Goal: Task Accomplishment & Management: Use online tool/utility

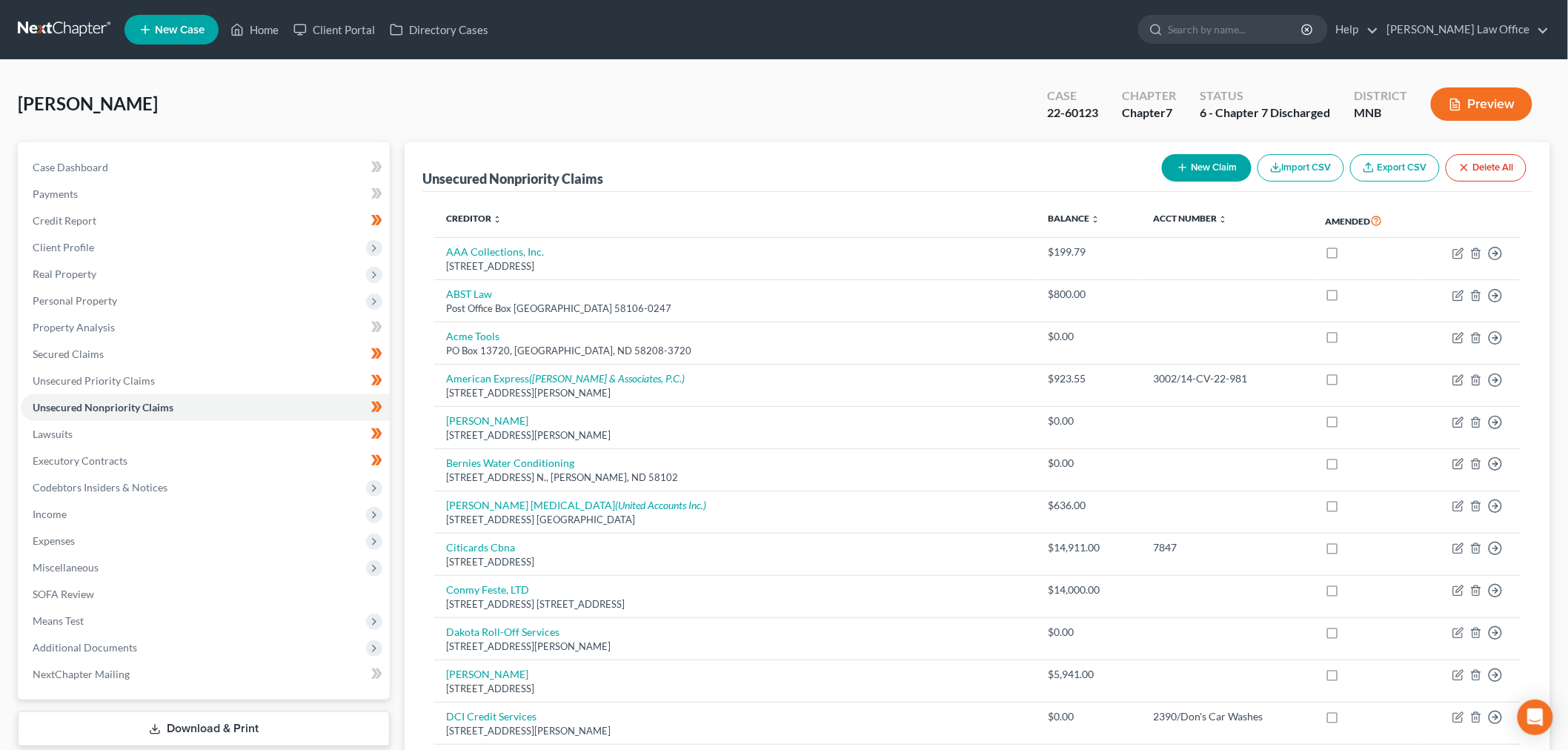
click at [68, 35] on link at bounding box center [65, 30] width 95 height 27
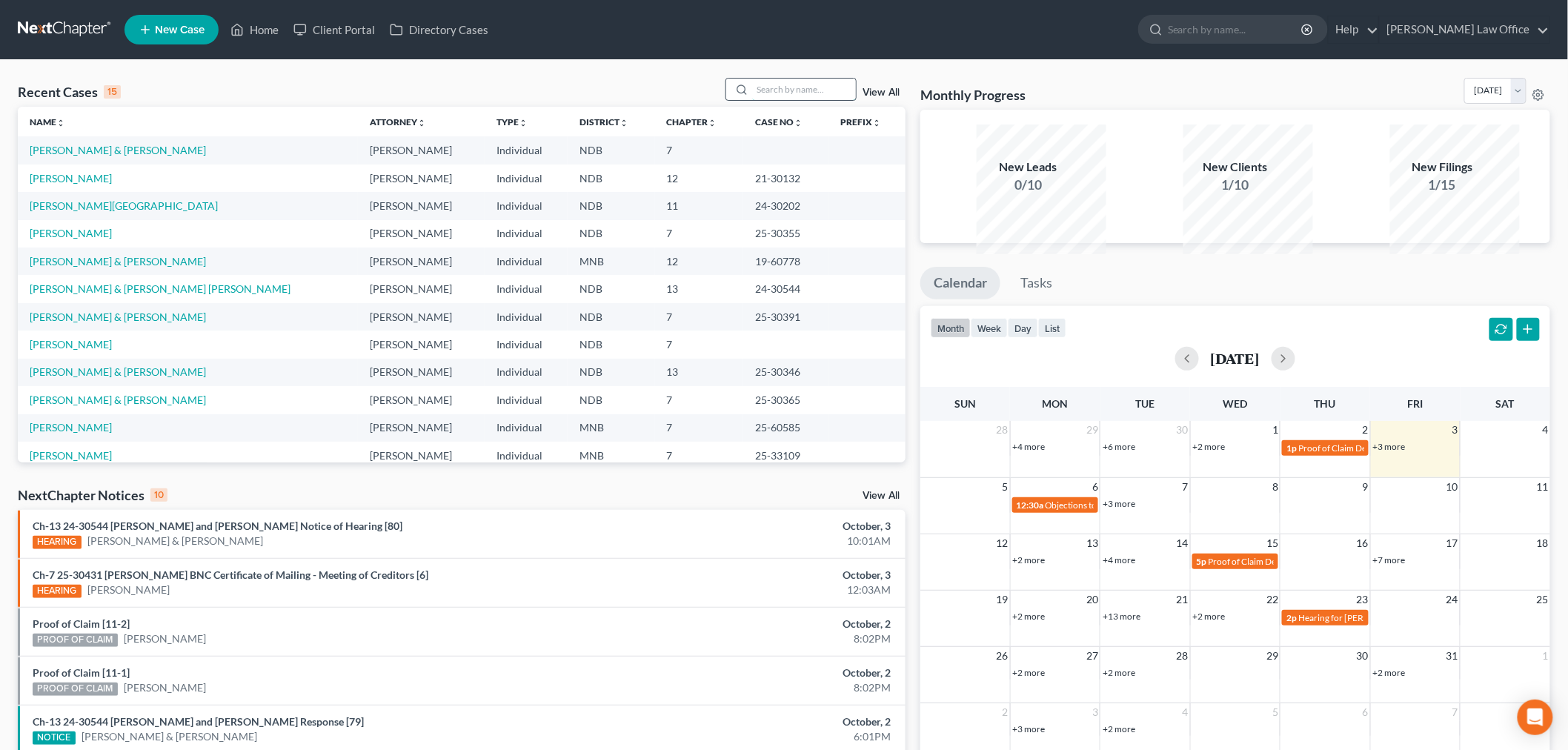
click at [754, 100] on input "search" at bounding box center [804, 89] width 104 height 22
type input "sherlund"
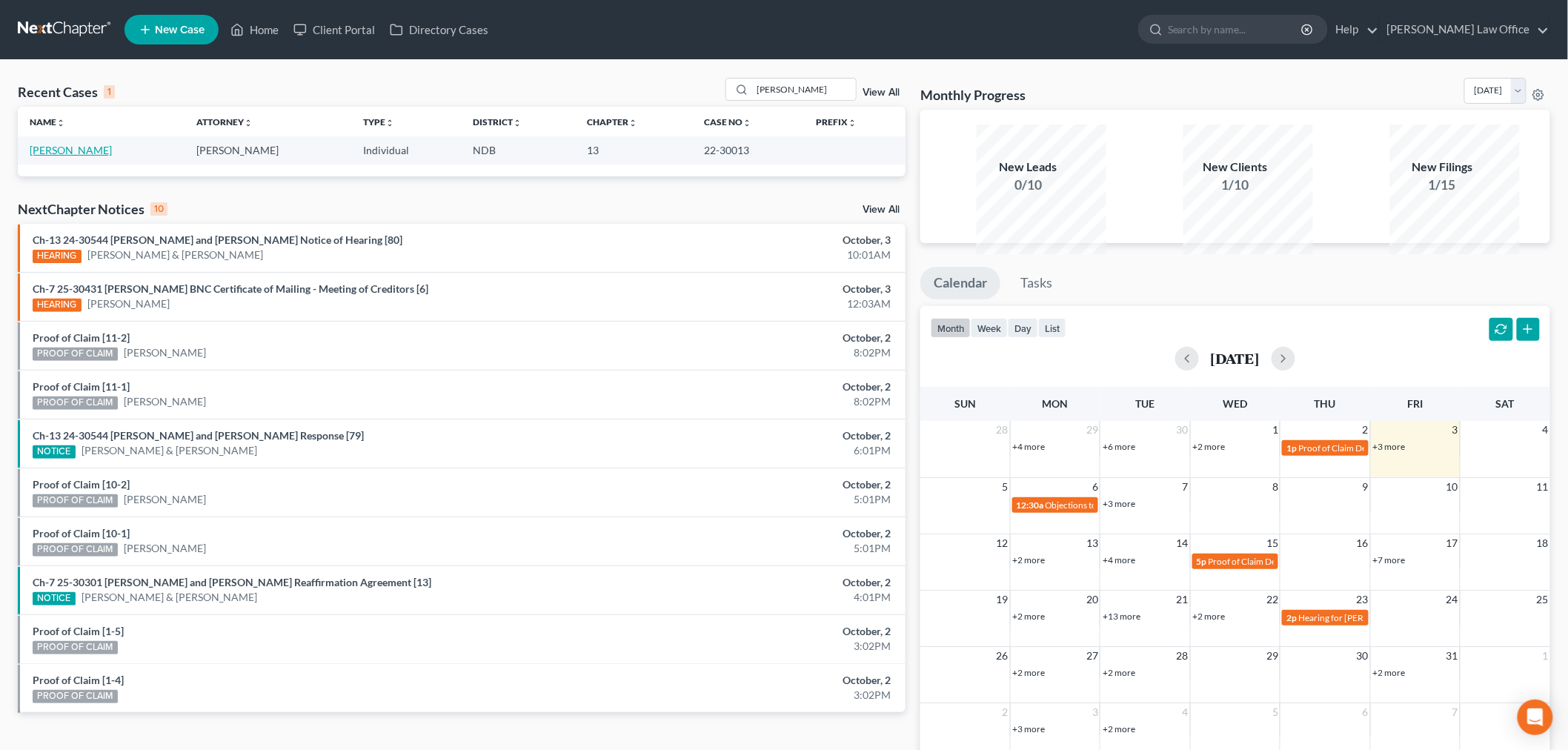
click at [100, 156] on link "[PERSON_NAME]" at bounding box center [71, 150] width 82 height 13
select select "0"
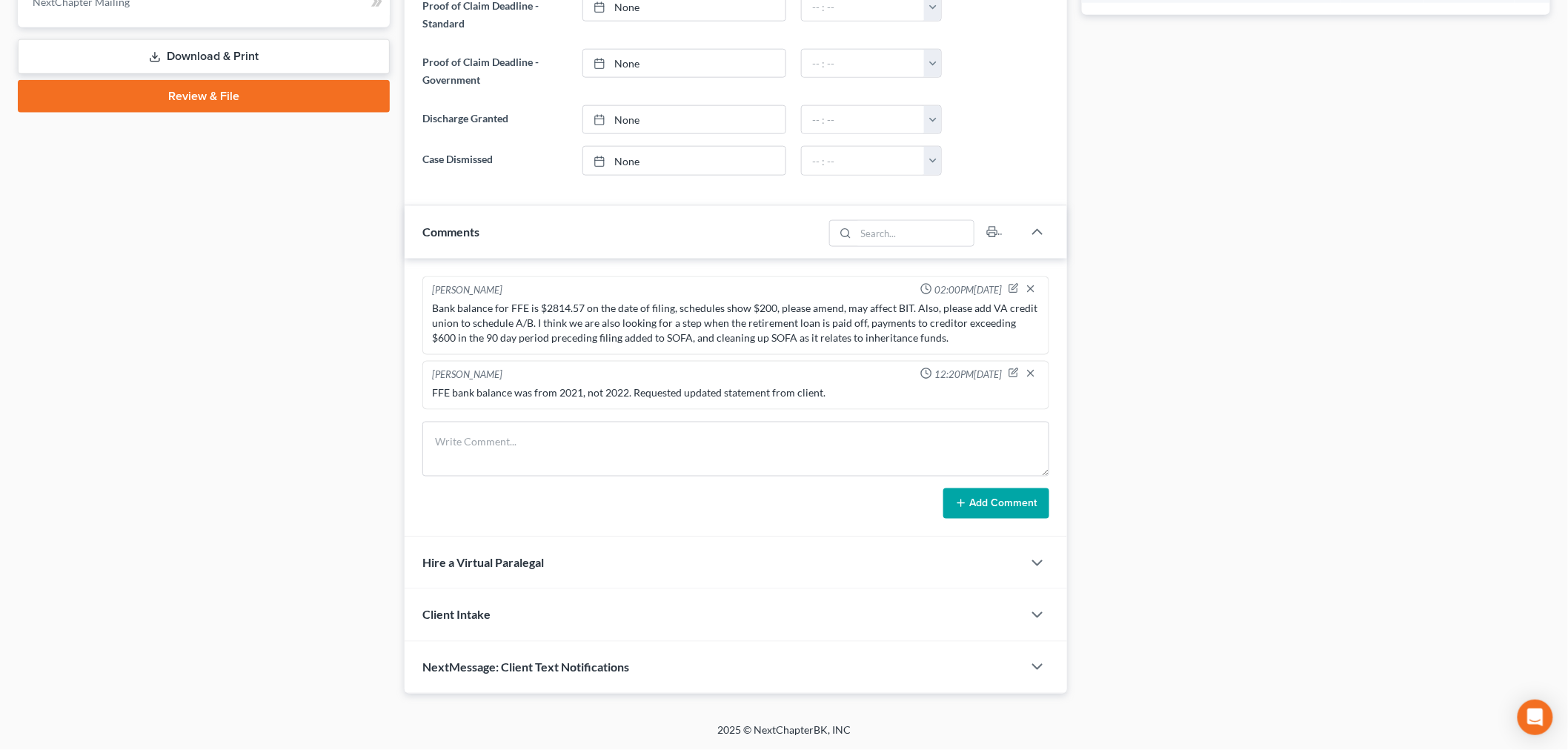
scroll to position [1065, 0]
click at [705, 653] on div "NextMessage: Client Text Notifications" at bounding box center [714, 667] width 618 height 51
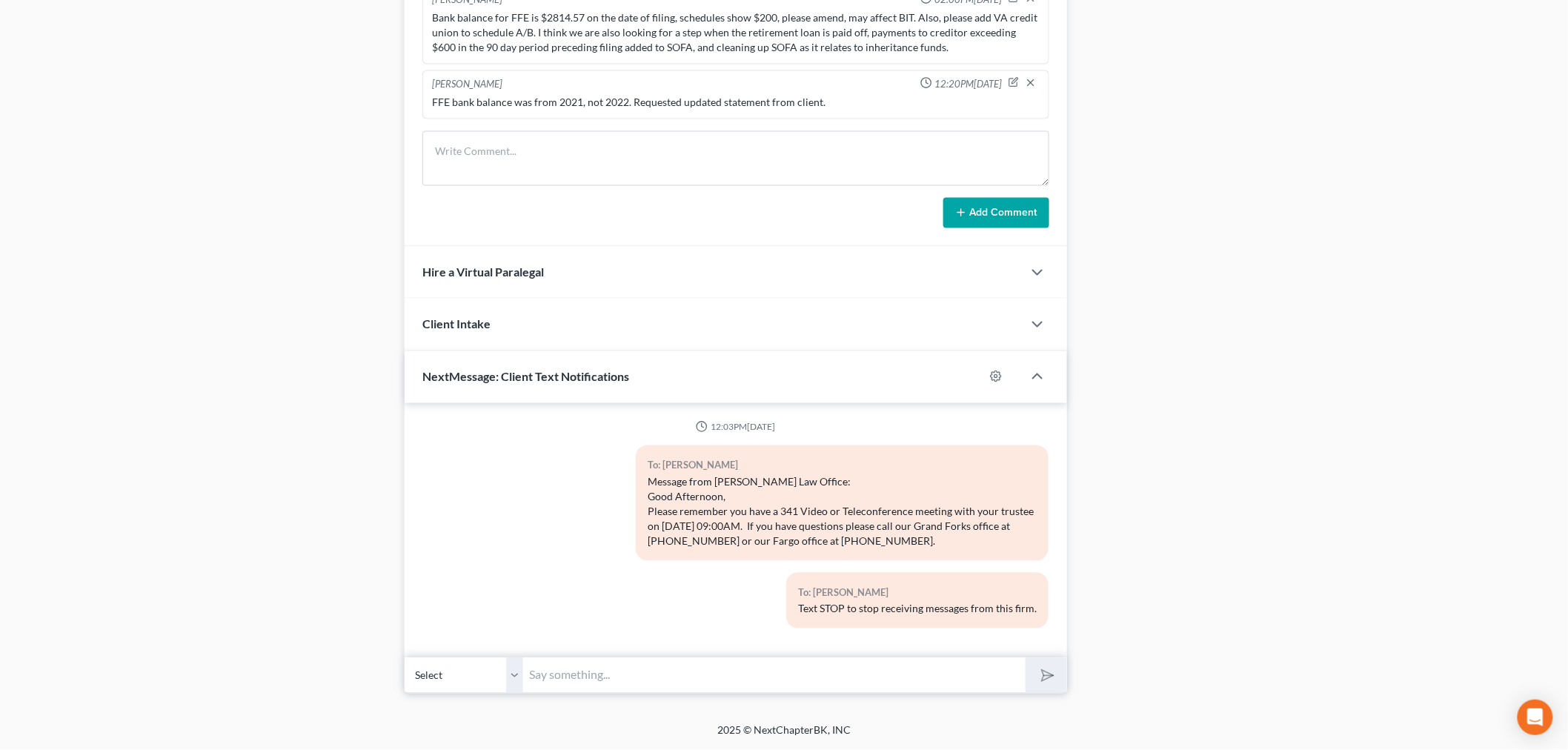
click at [705, 657] on input "text" at bounding box center [774, 675] width 502 height 36
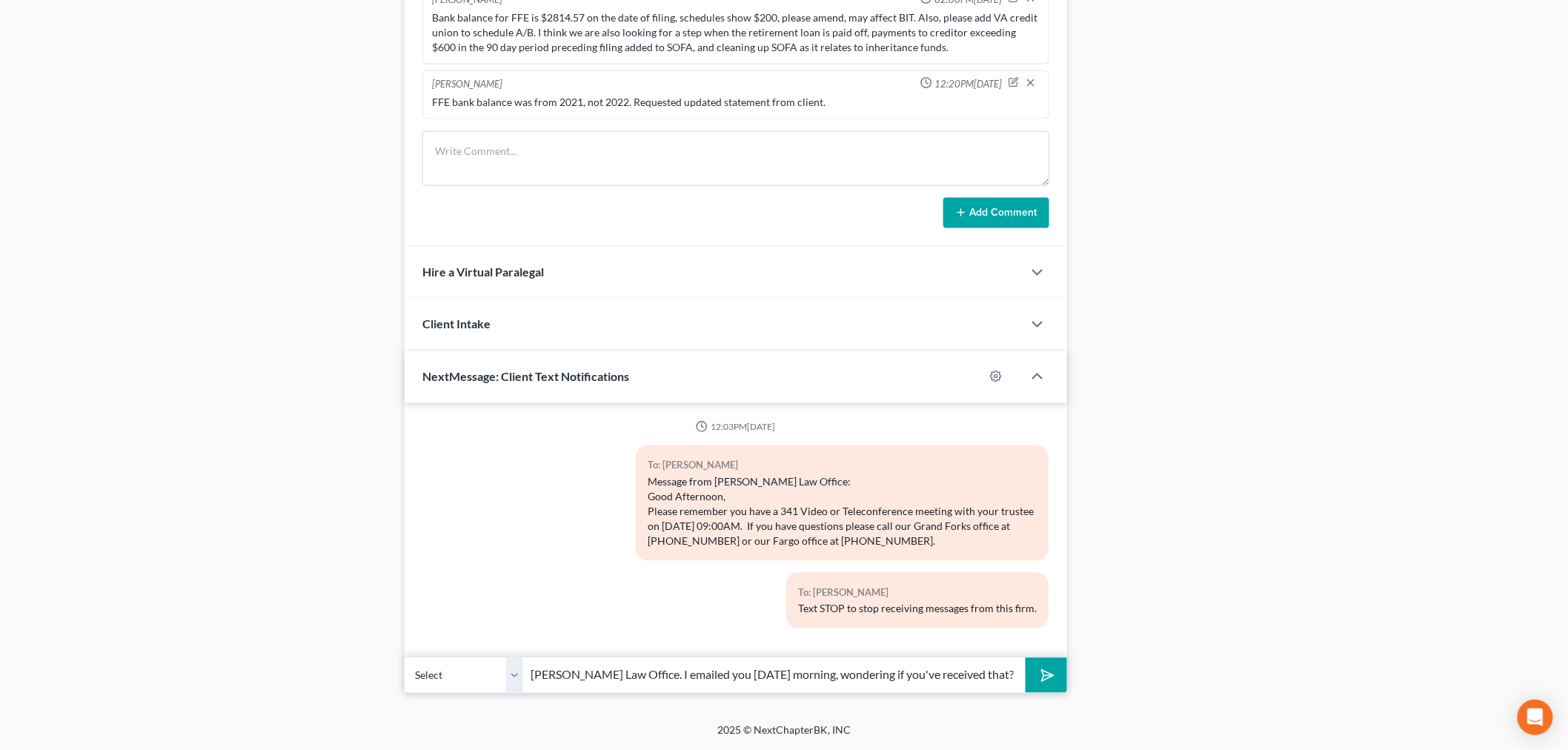
type input "Hi, [PERSON_NAME] - this is [PERSON_NAME] from [PERSON_NAME] Law Office. I emai…"
click at [1026, 658] on button "submit" at bounding box center [1046, 675] width 41 height 35
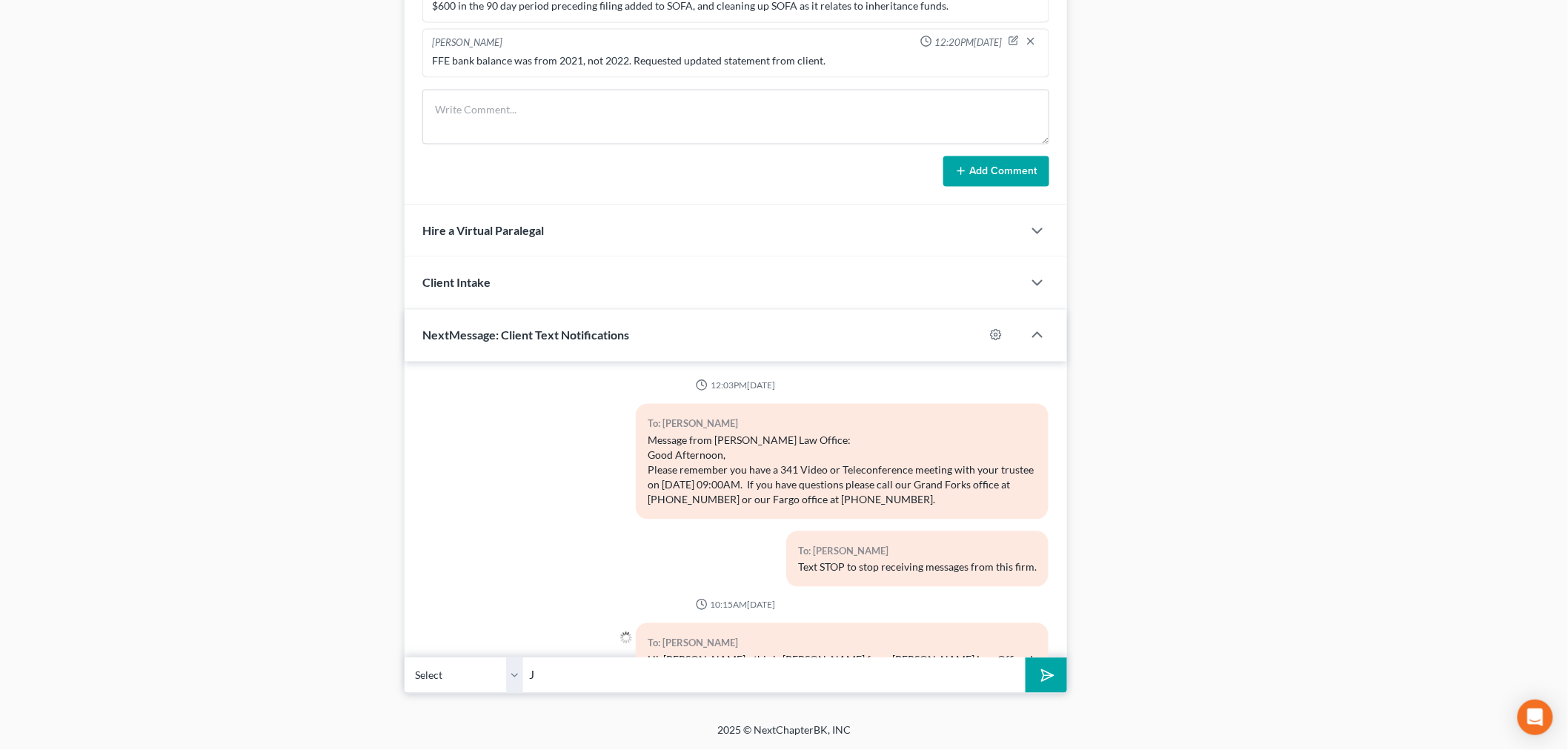
scroll to position [100, 0]
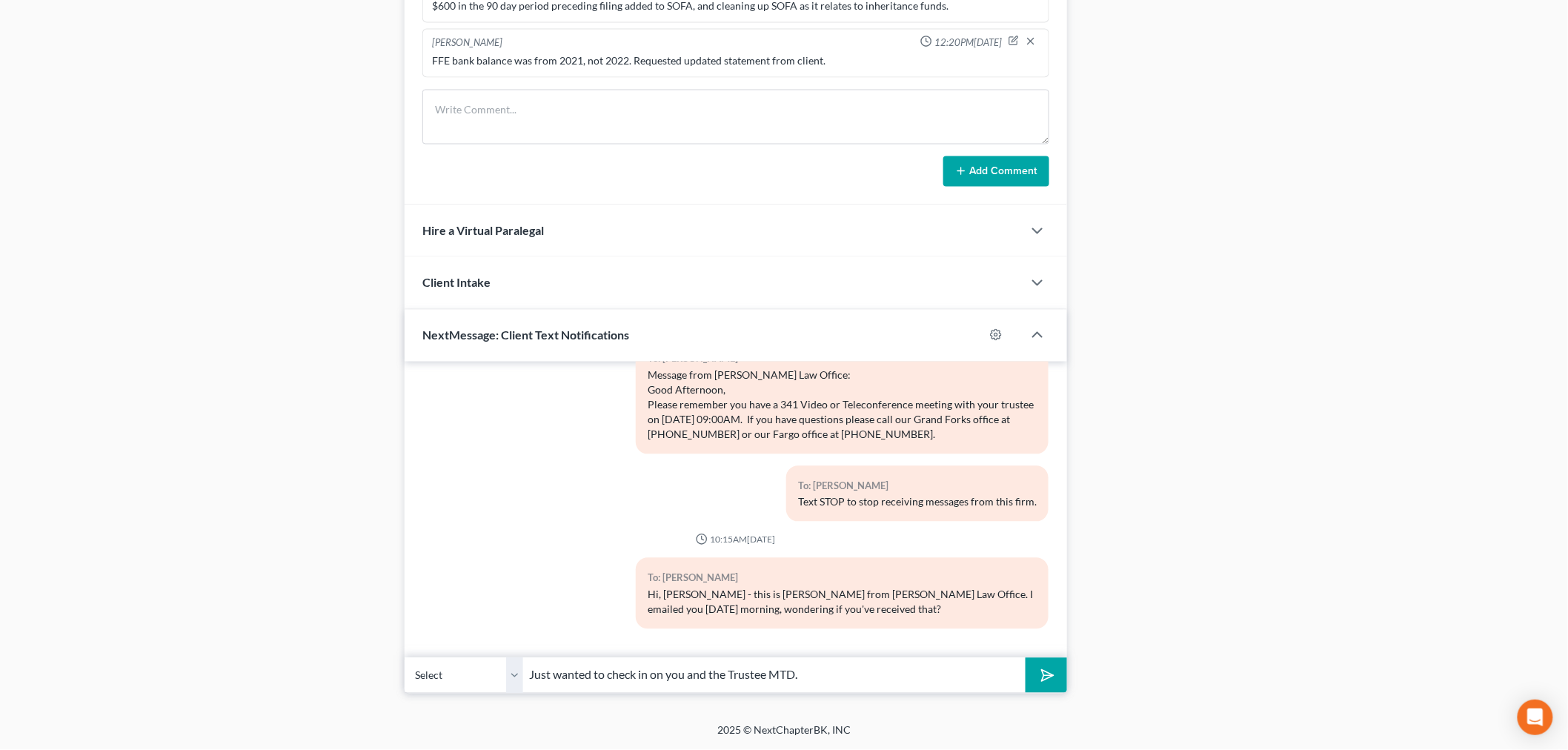
type input "Just wanted to check in on you and the Trustee MTD."
click at [1026, 658] on button "submit" at bounding box center [1046, 675] width 41 height 35
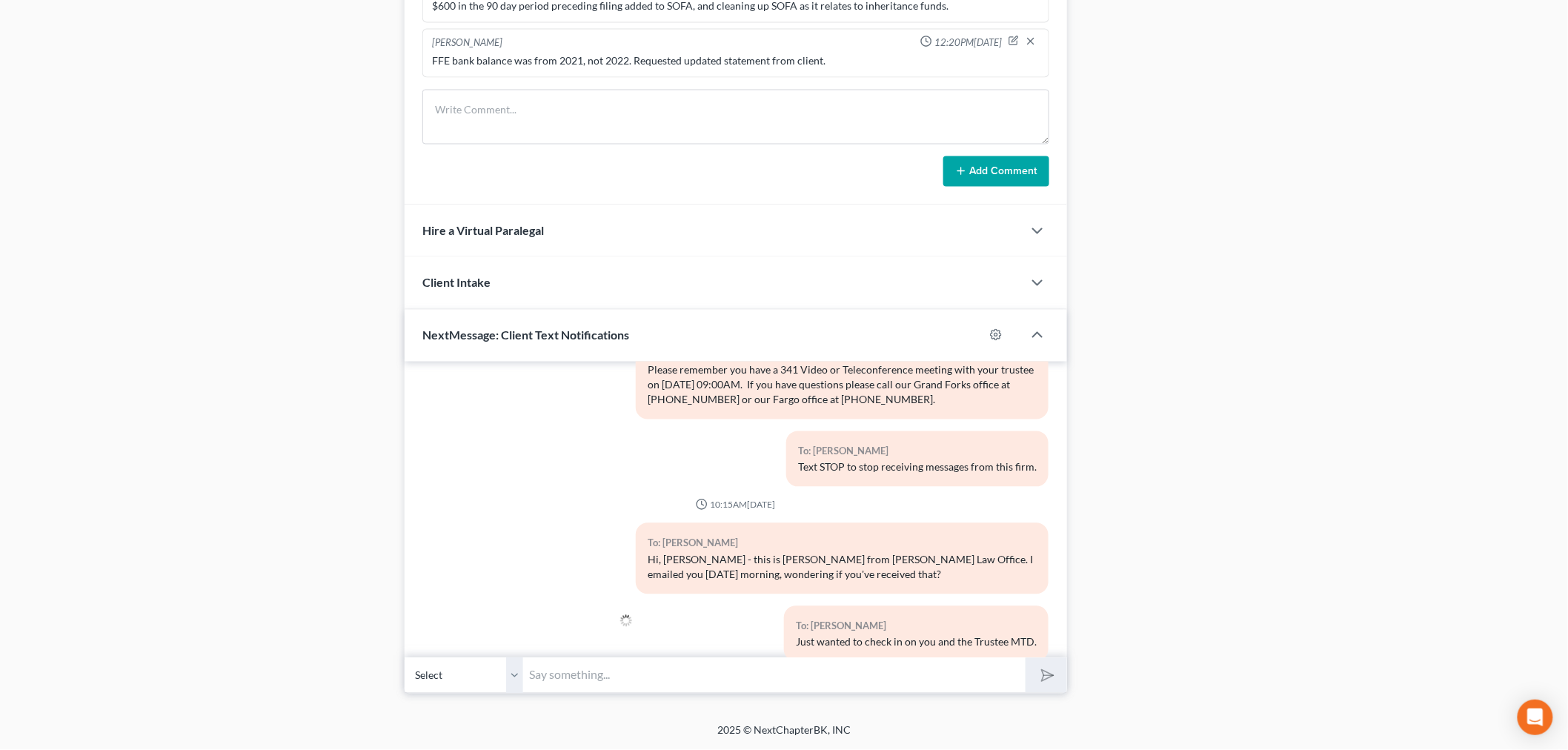
scroll to position [185, 0]
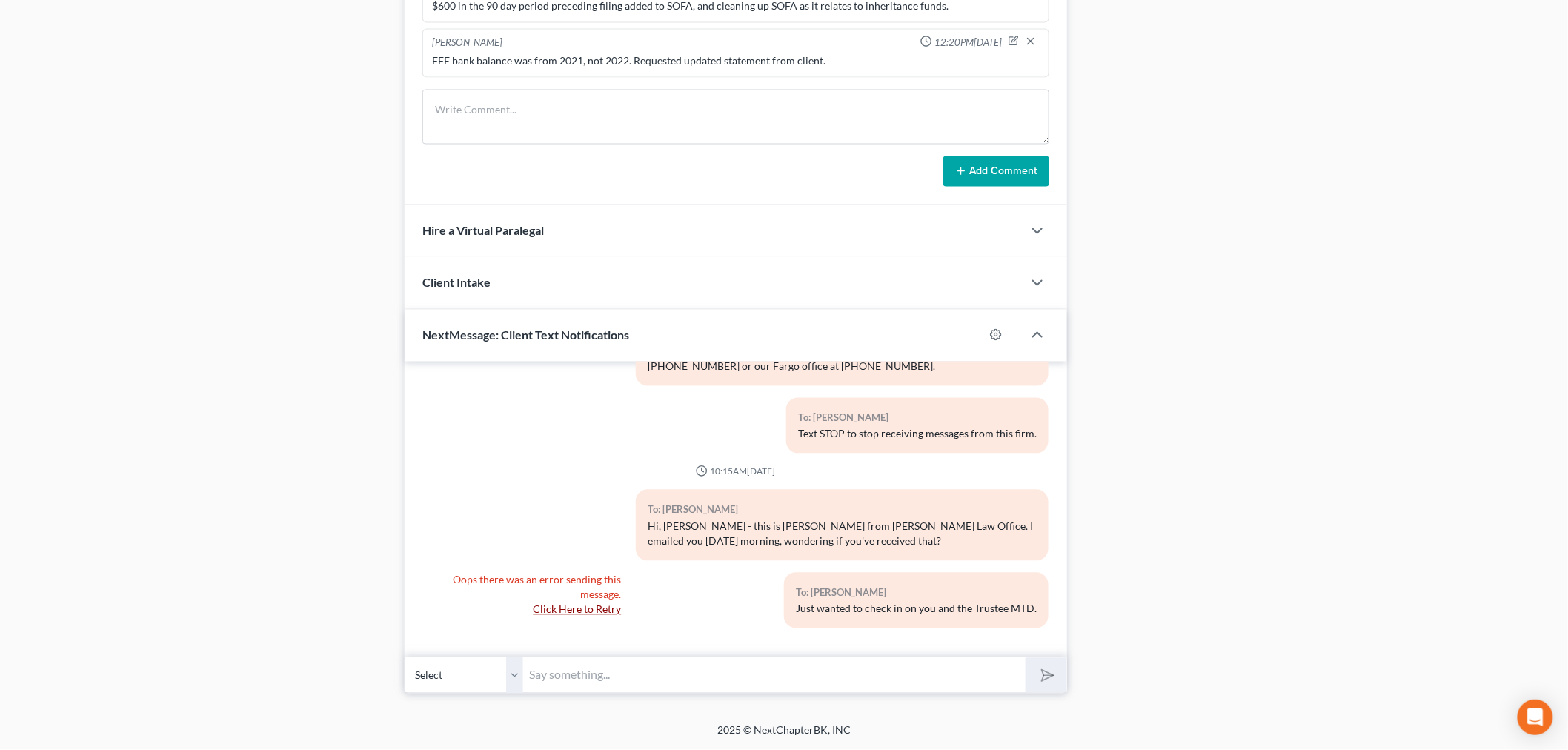
click at [562, 604] on link "Click Here to Retry" at bounding box center [576, 609] width 88 height 13
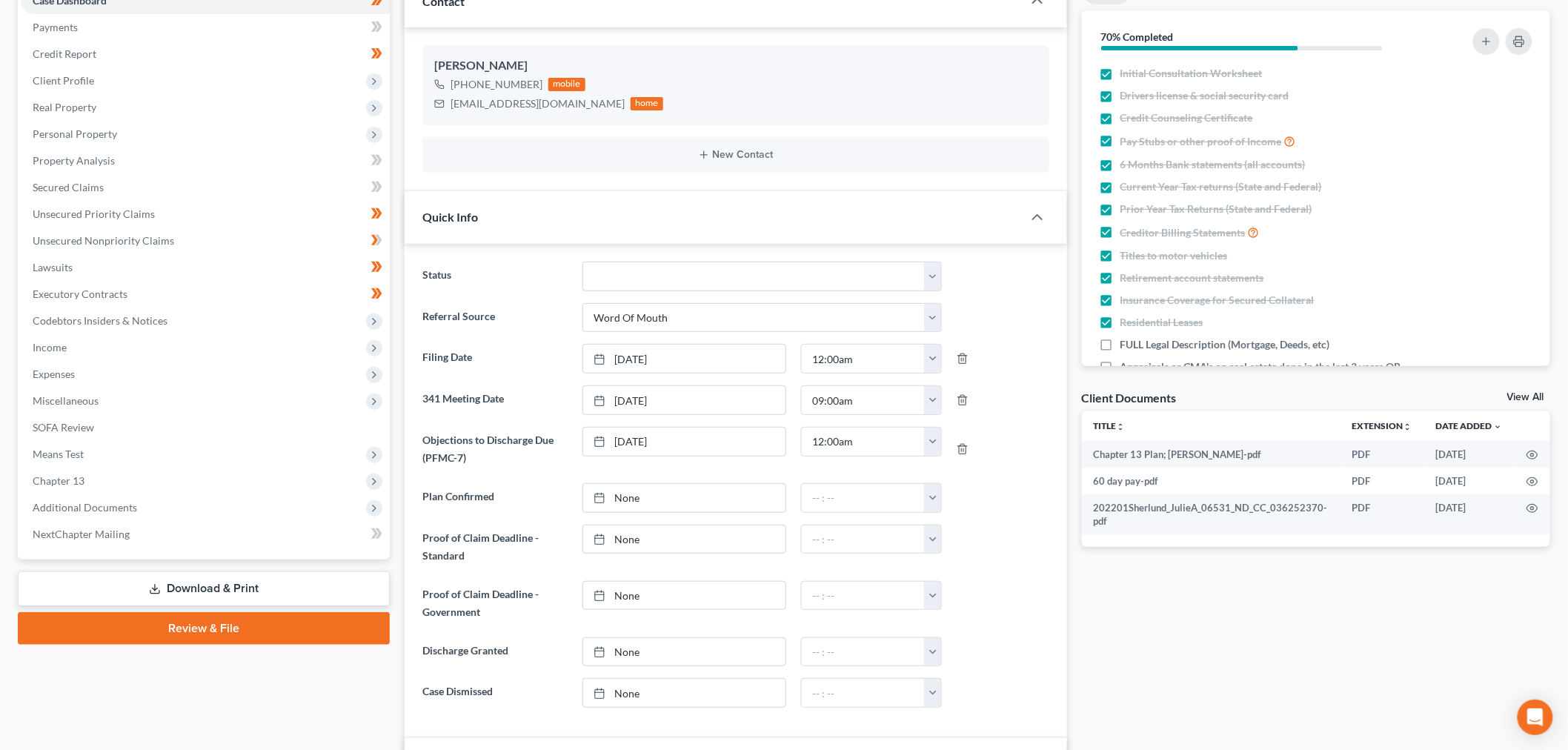
scroll to position [0, 0]
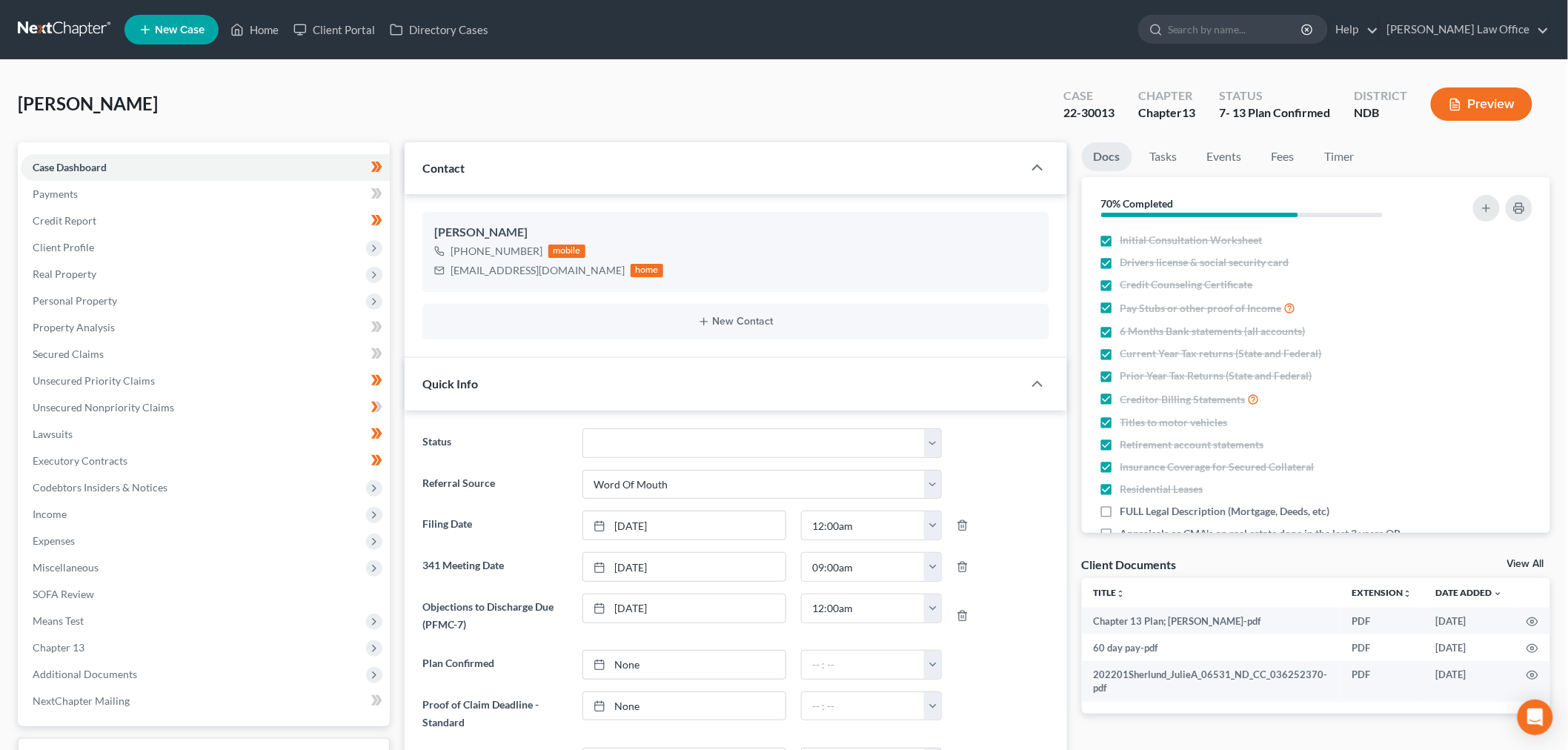
click at [120, 114] on span "[PERSON_NAME]" at bounding box center [88, 103] width 140 height 22
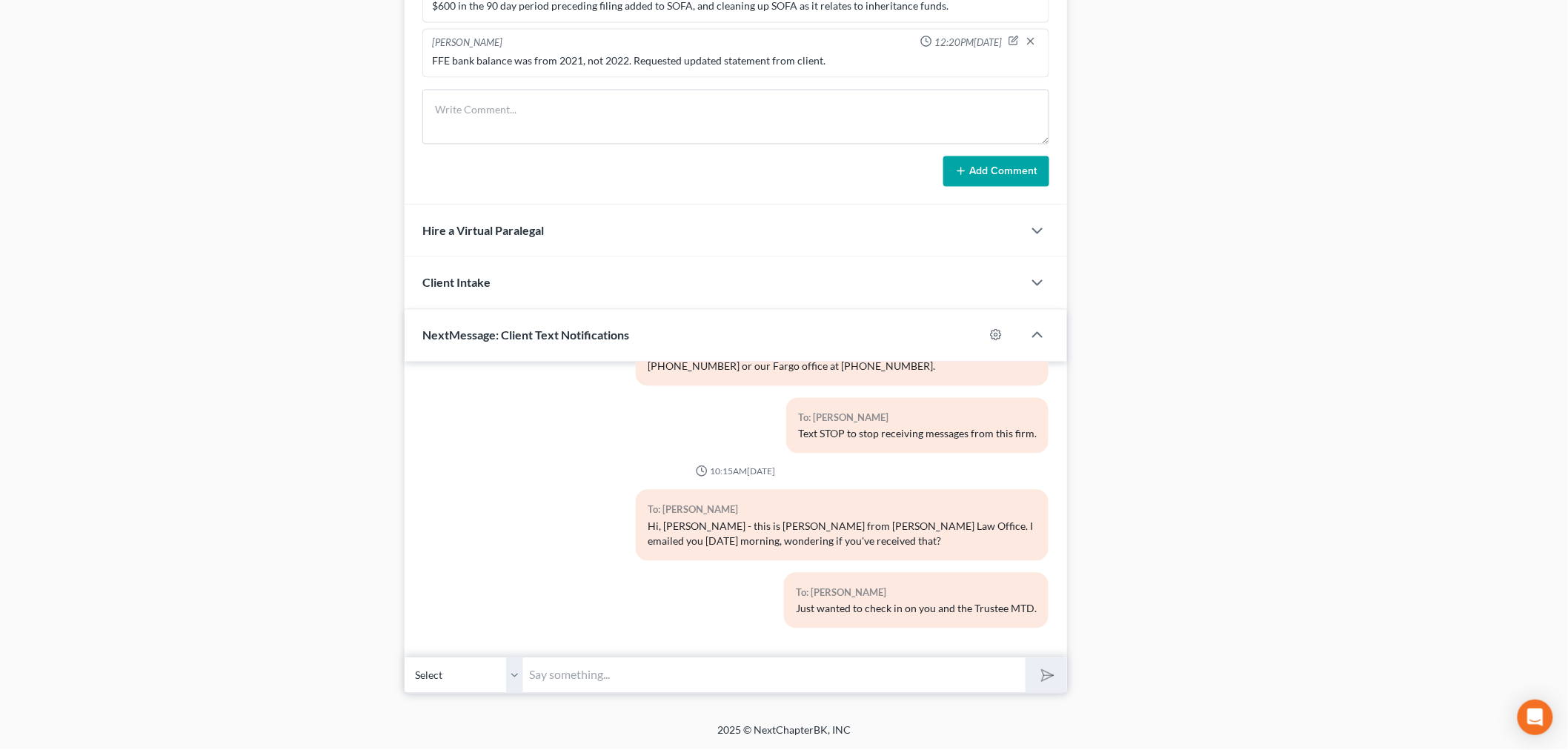
scroll to position [1479, 0]
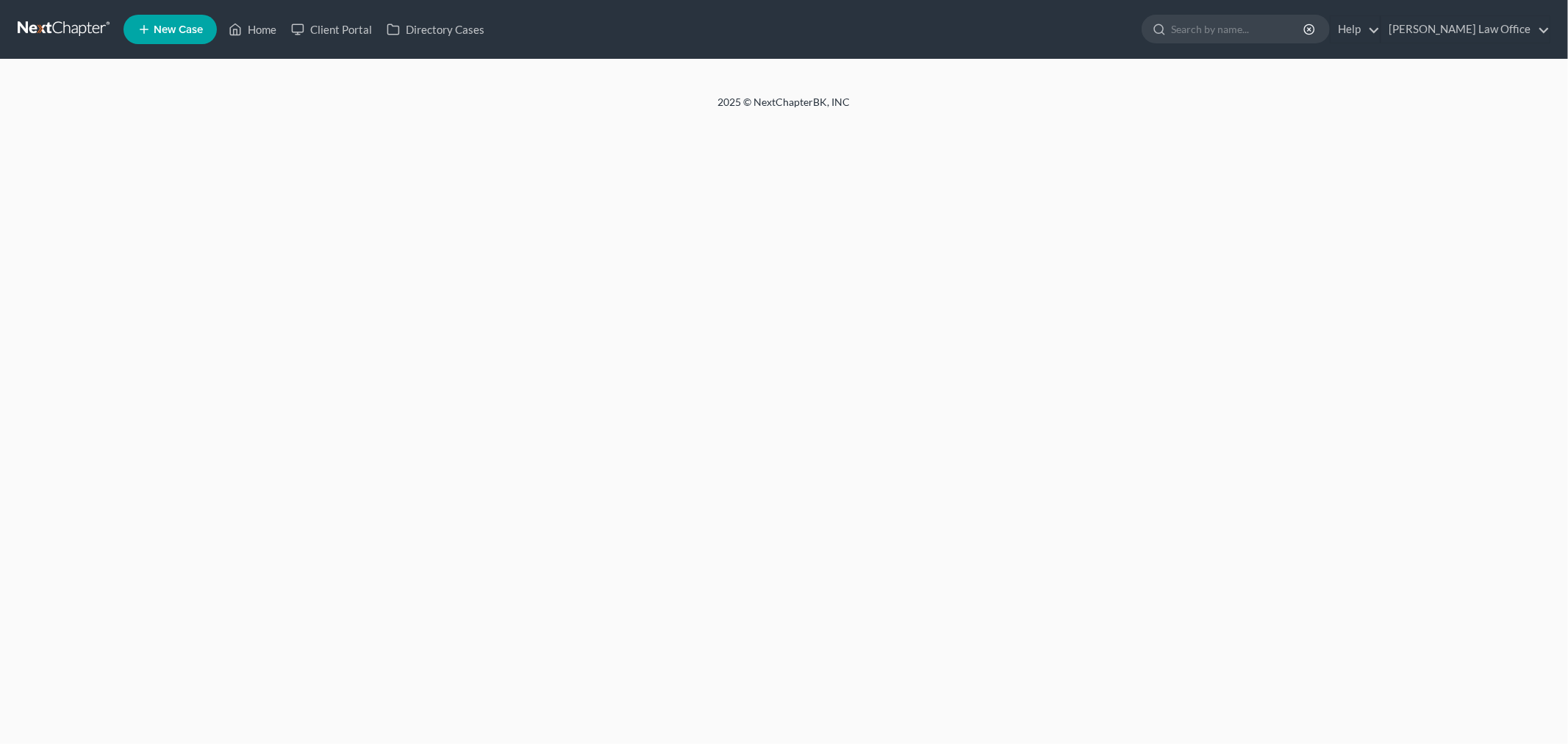
select select "6"
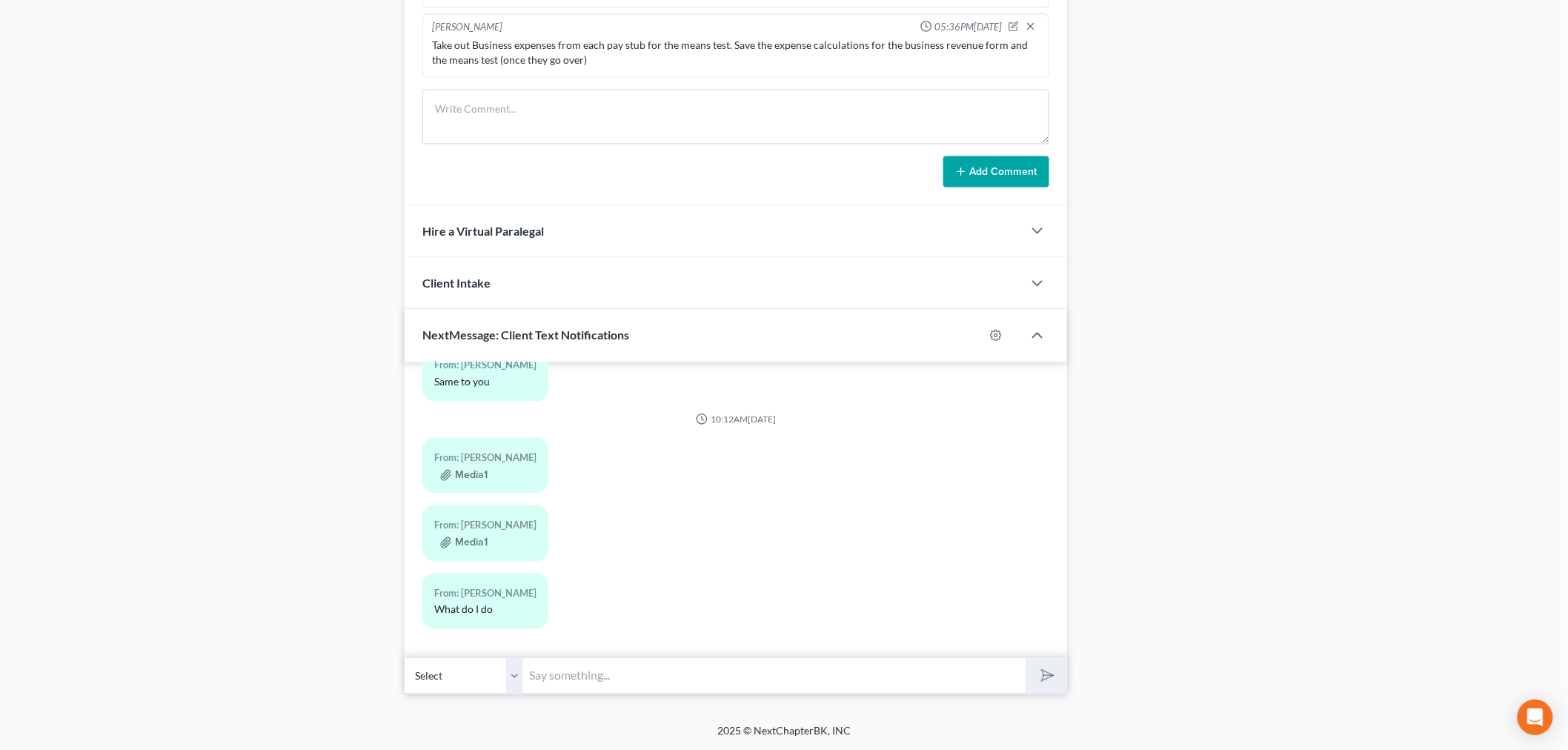
scroll to position [1729, 0]
click at [658, 657] on input "text" at bounding box center [774, 675] width 502 height 36
type input "Nothing - they have to continue the 341 meeting until the case is dismissed. Yo…"
click at [1026, 658] on button "submit" at bounding box center [1046, 675] width 41 height 35
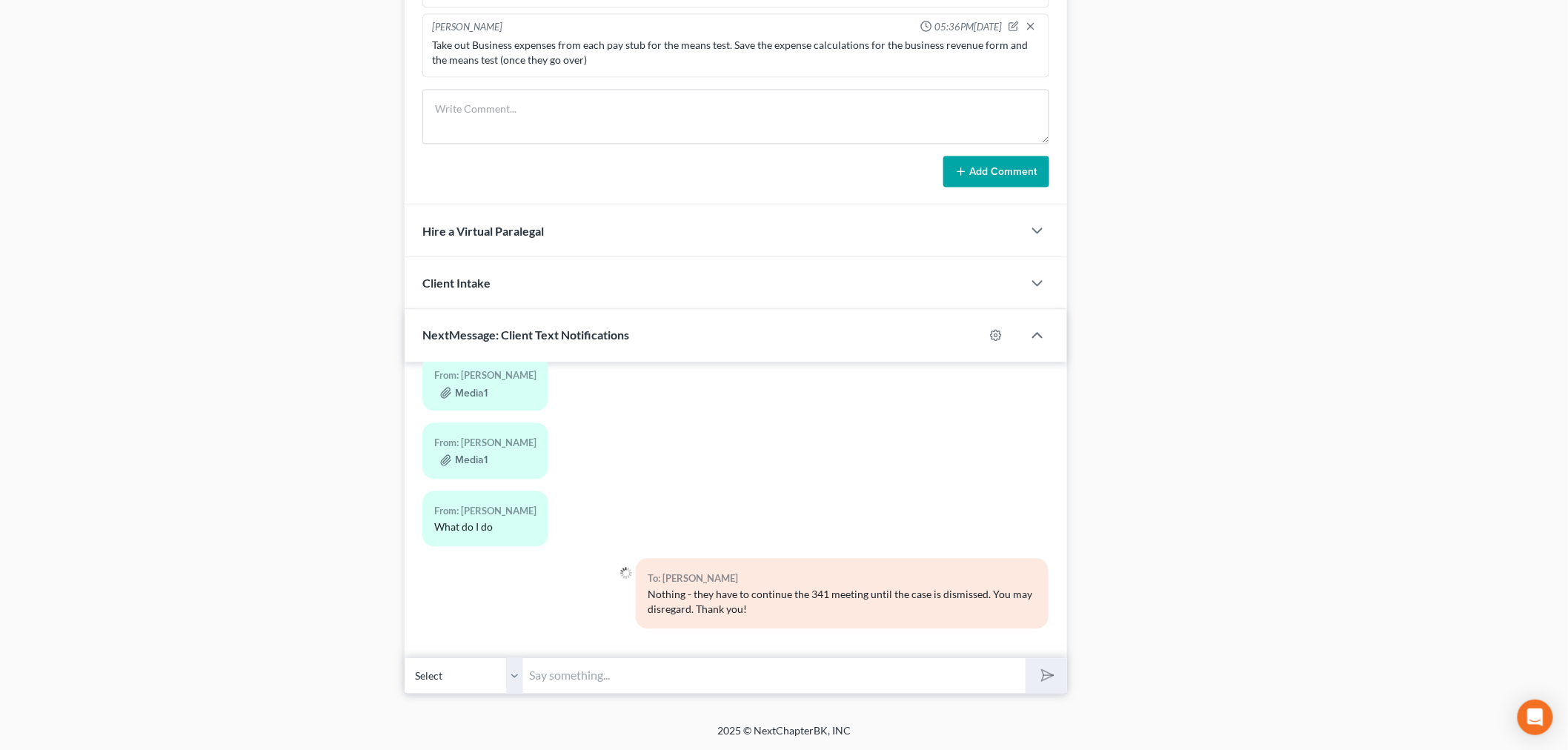
scroll to position [14224, 0]
click at [545, 588] on link "Click Here to Retry" at bounding box center [576, 594] width 88 height 13
click at [765, 657] on input "text" at bounding box center [774, 675] width 502 height 36
type input "You bet!!!"
click at [1026, 658] on button "submit" at bounding box center [1046, 675] width 41 height 35
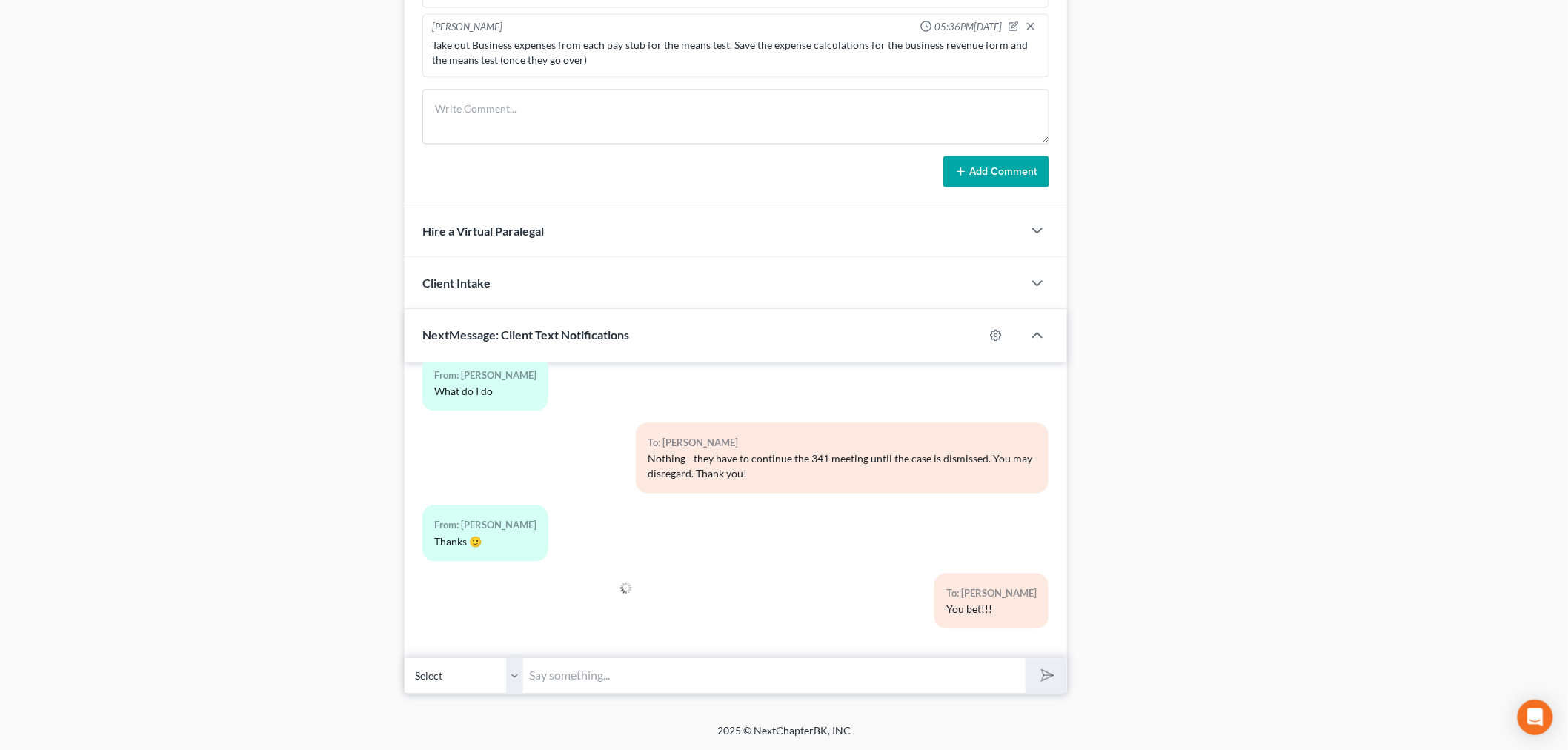
scroll to position [14393, 0]
click at [543, 603] on link "Click Here to Retry" at bounding box center [576, 609] width 88 height 13
click at [588, 603] on link "Click Here to Retry" at bounding box center [576, 609] width 88 height 13
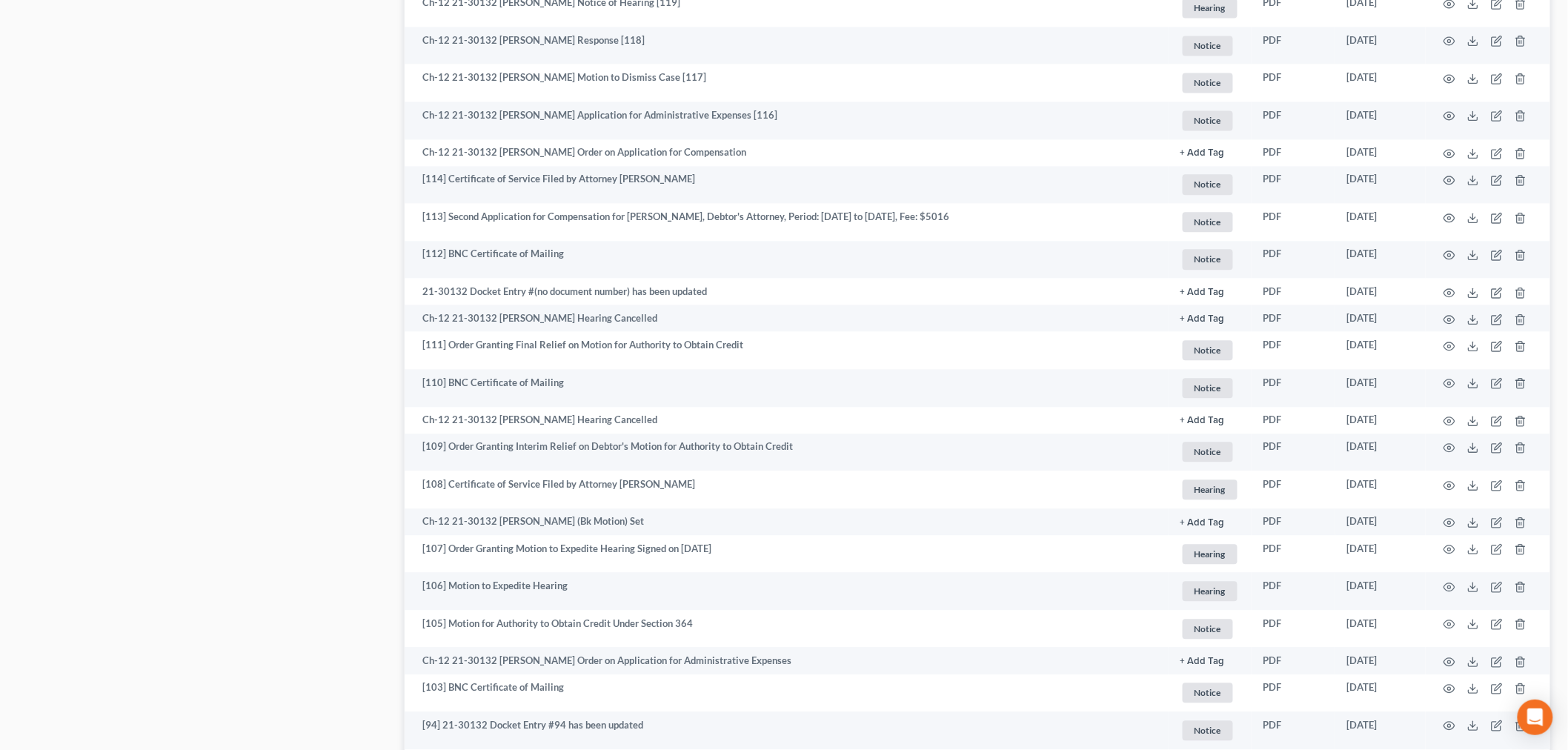
scroll to position [1312, 0]
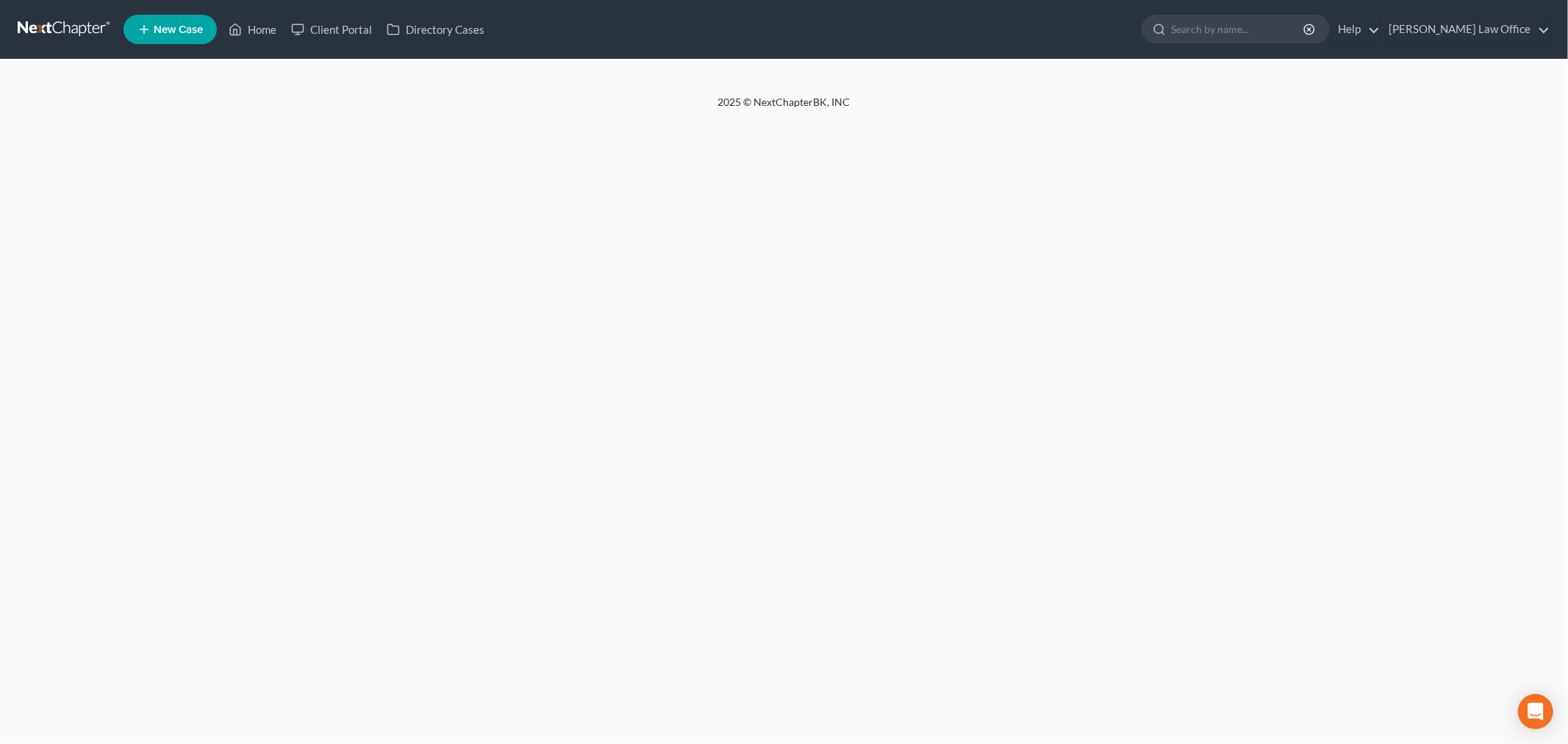
select select "0"
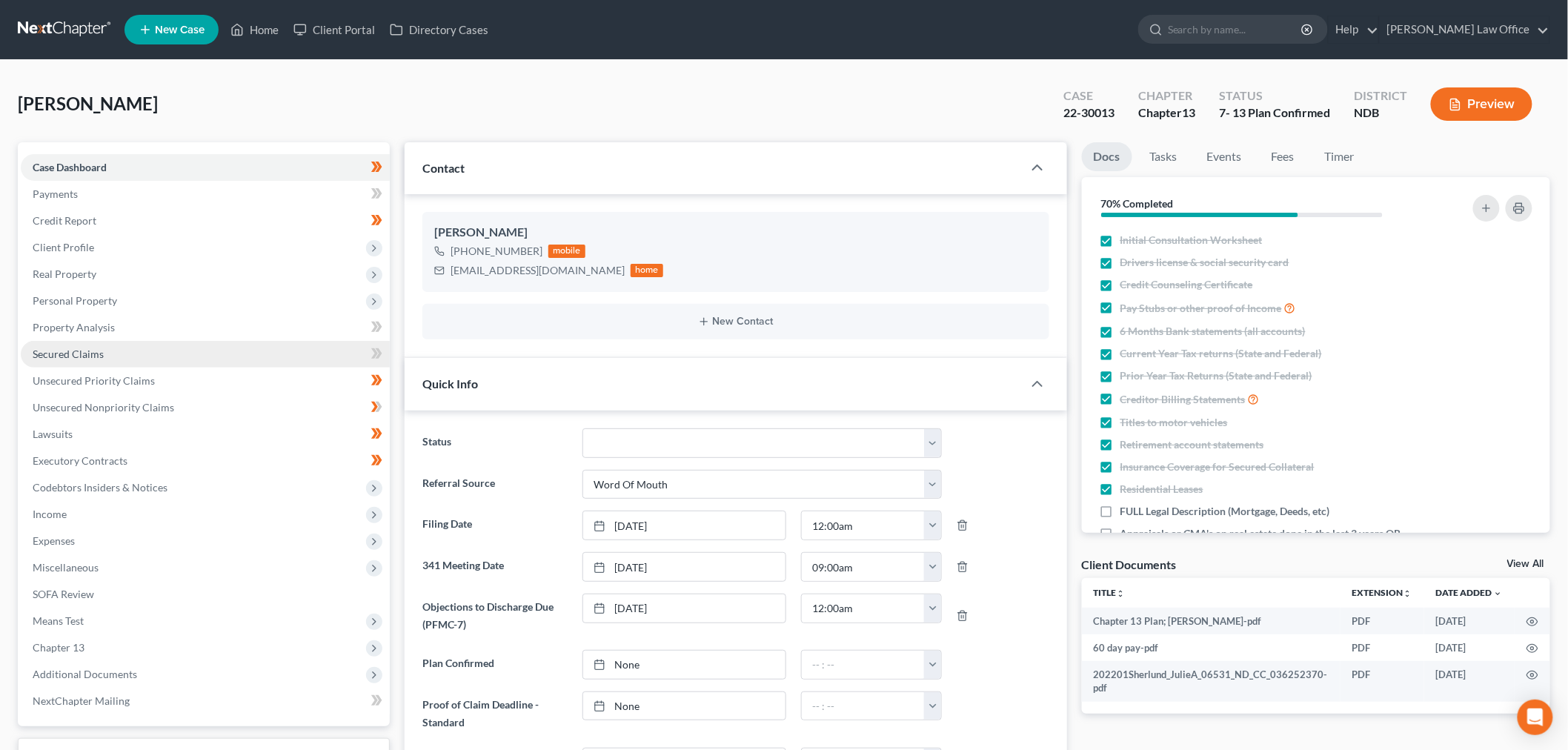
scroll to position [656, 0]
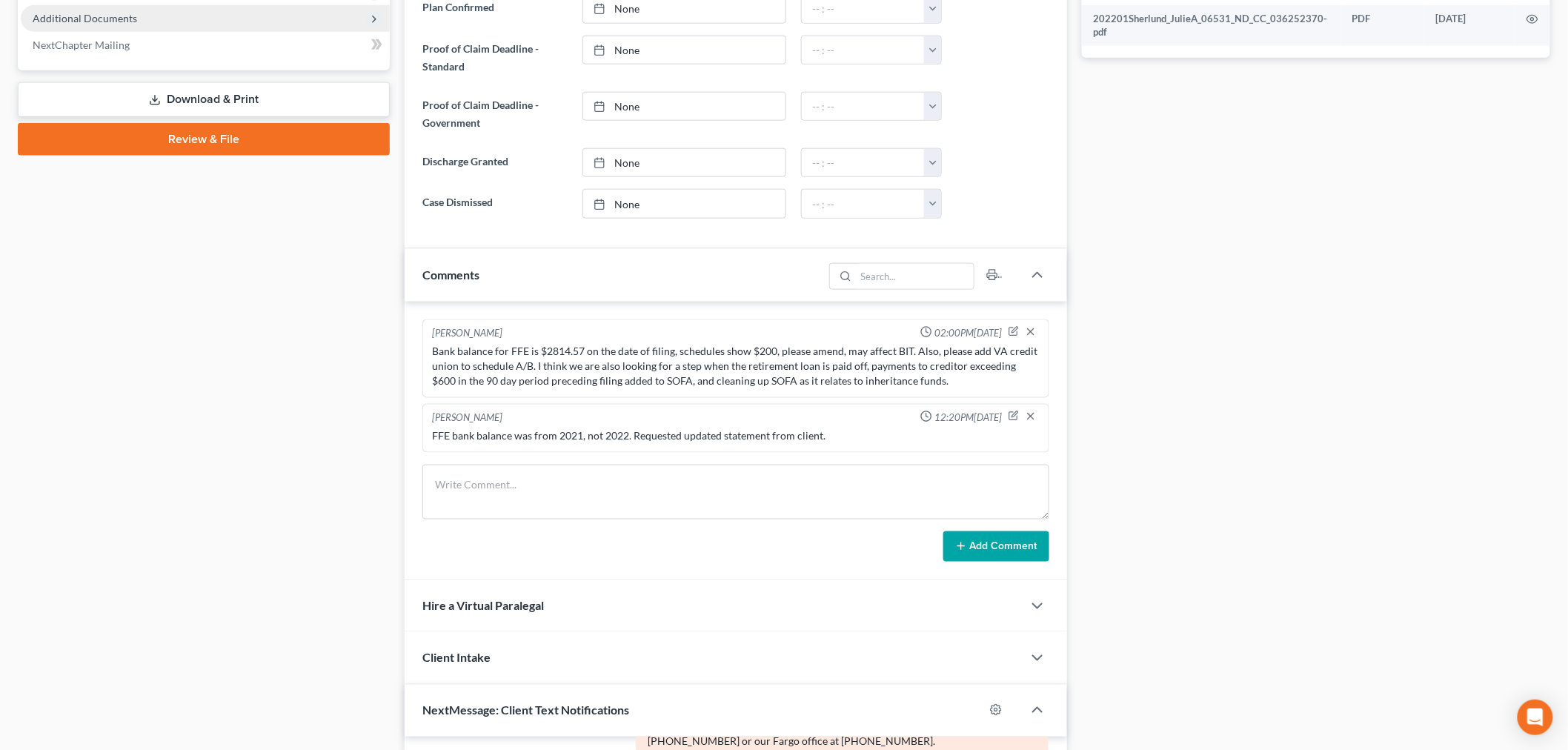
click at [163, 32] on span "Additional Documents" at bounding box center [205, 19] width 369 height 27
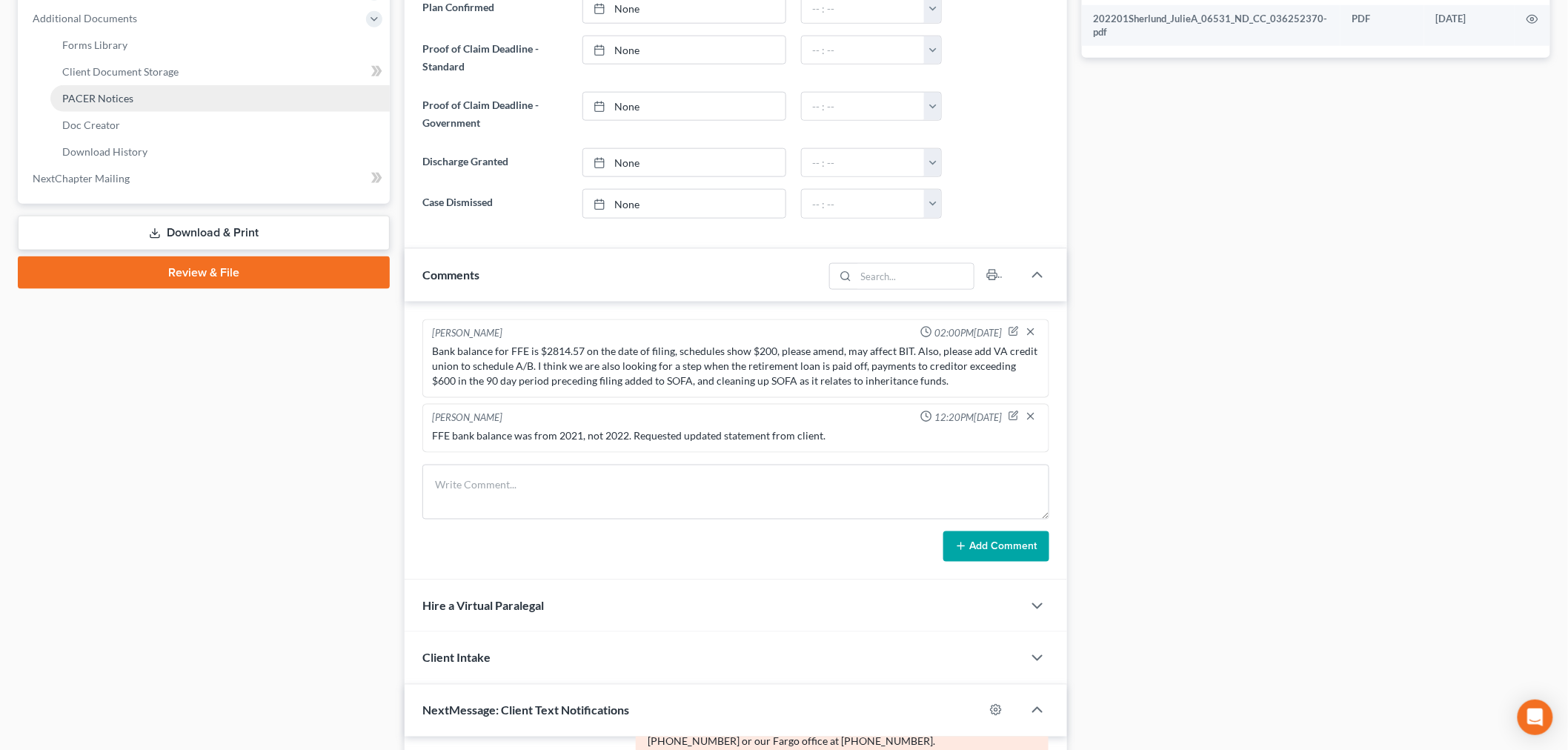
click at [122, 105] on span "PACER Notices" at bounding box center [98, 98] width 71 height 13
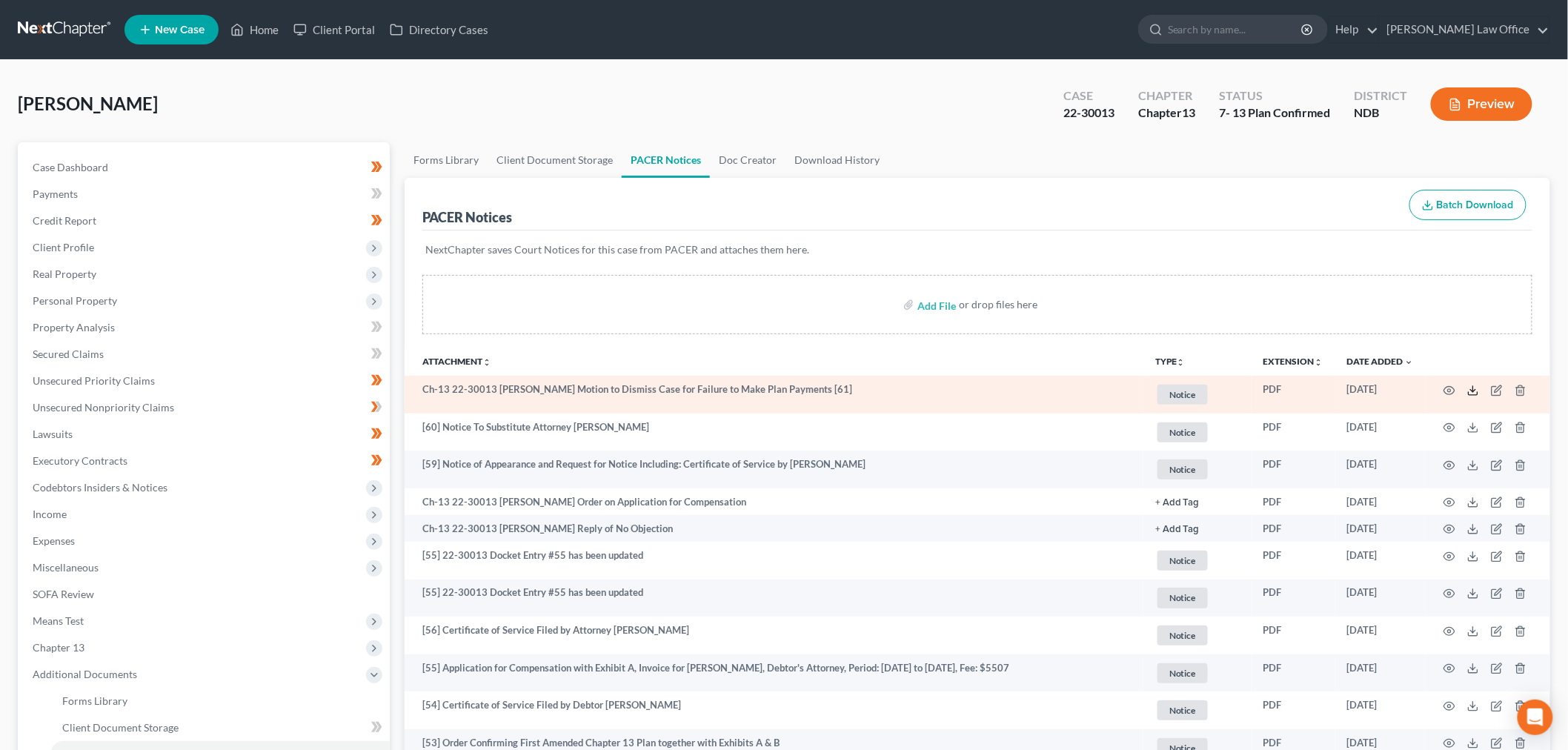
click at [1467, 397] on icon at bounding box center [1473, 391] width 12 height 12
